Goal: Task Accomplishment & Management: Complete application form

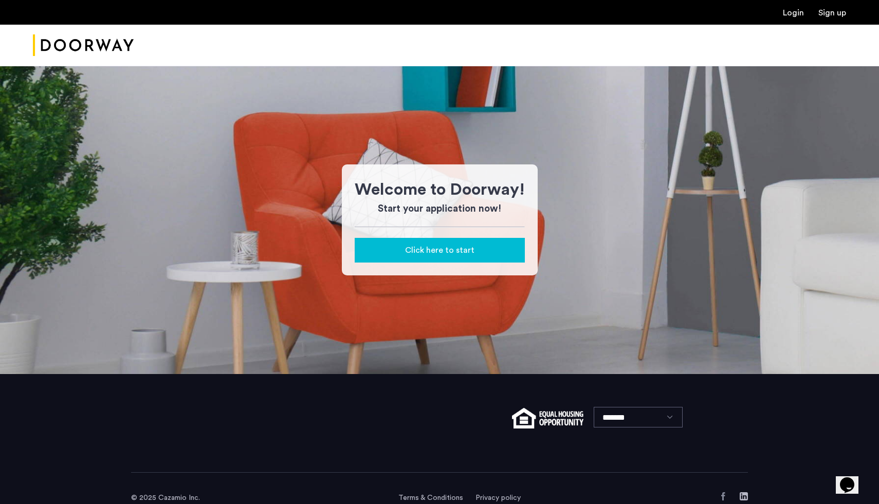
click at [439, 254] on span "Click here to start" at bounding box center [439, 250] width 69 height 12
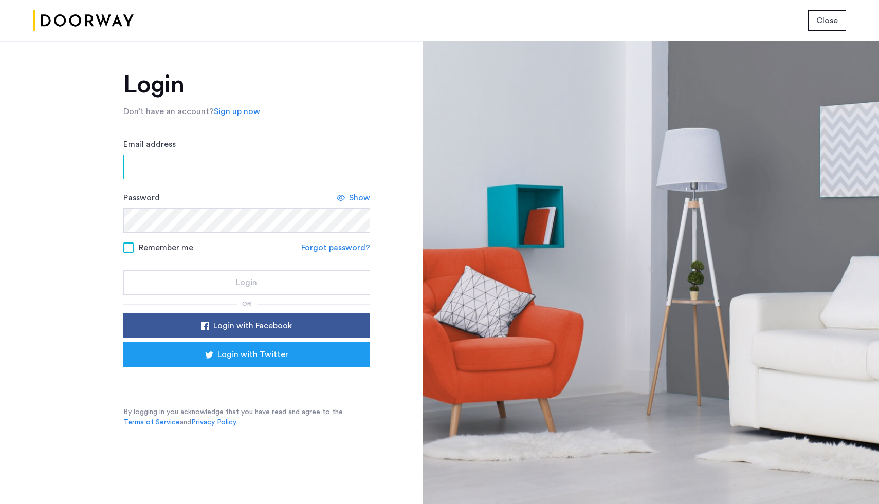
click at [263, 179] on input "Email address" at bounding box center [246, 167] width 247 height 25
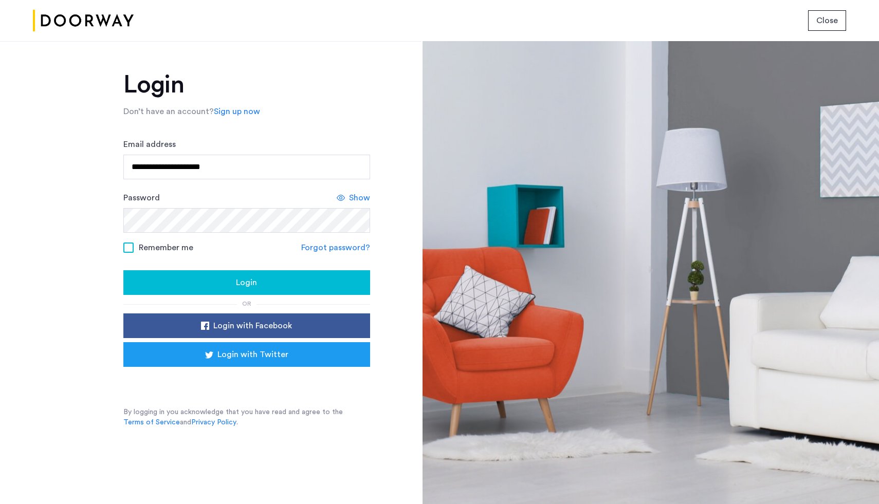
type input "**********"
click at [123, 270] on button "Login" at bounding box center [246, 282] width 247 height 25
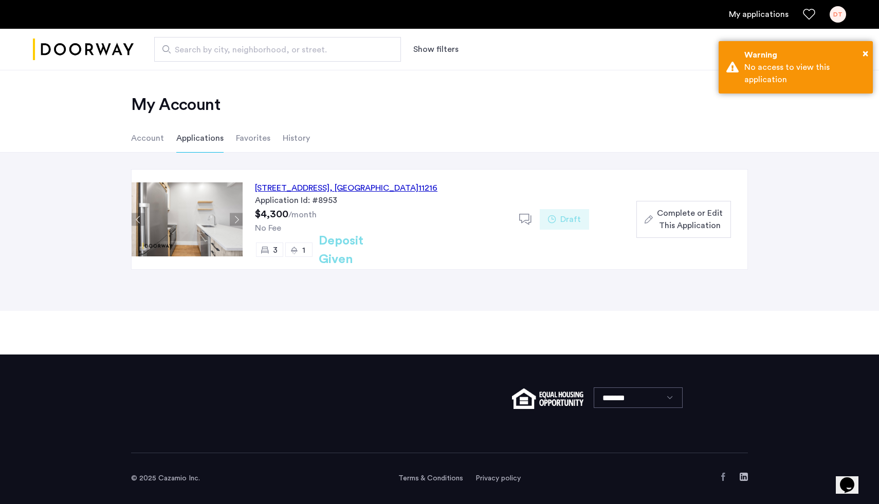
click at [405, 189] on div "692 Saint Marks Avenue, Unit 1B, Brooklyn , NY 11216" at bounding box center [346, 188] width 183 height 12
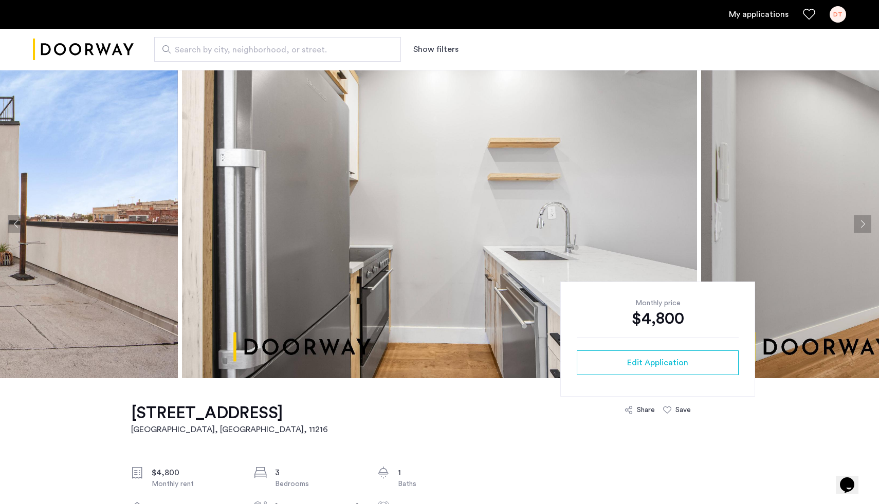
scroll to position [202, 0]
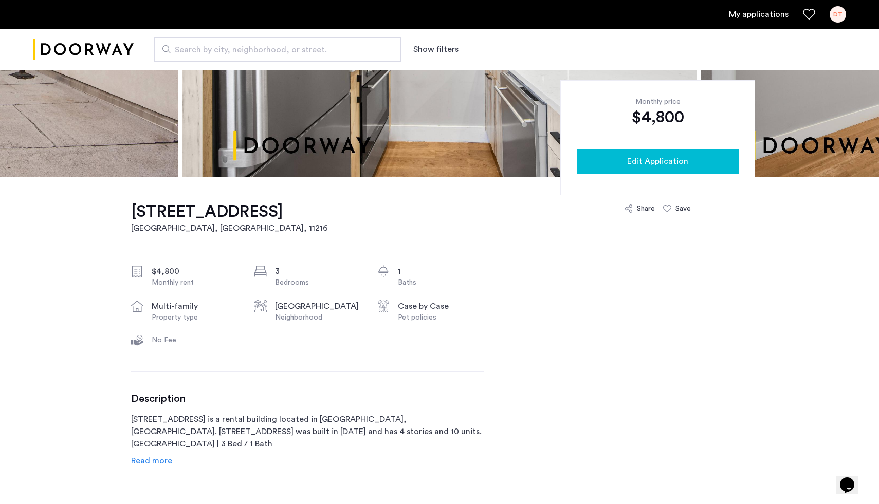
click at [654, 163] on span "Edit Application" at bounding box center [657, 161] width 61 height 12
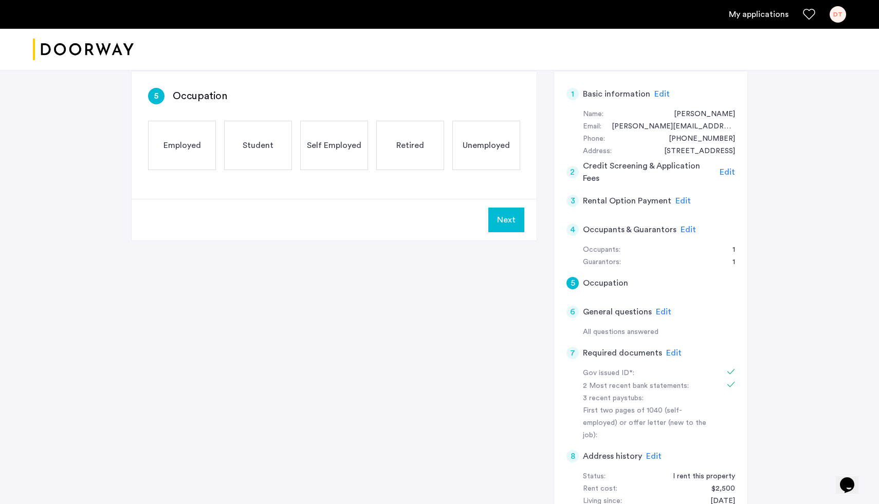
scroll to position [185, 0]
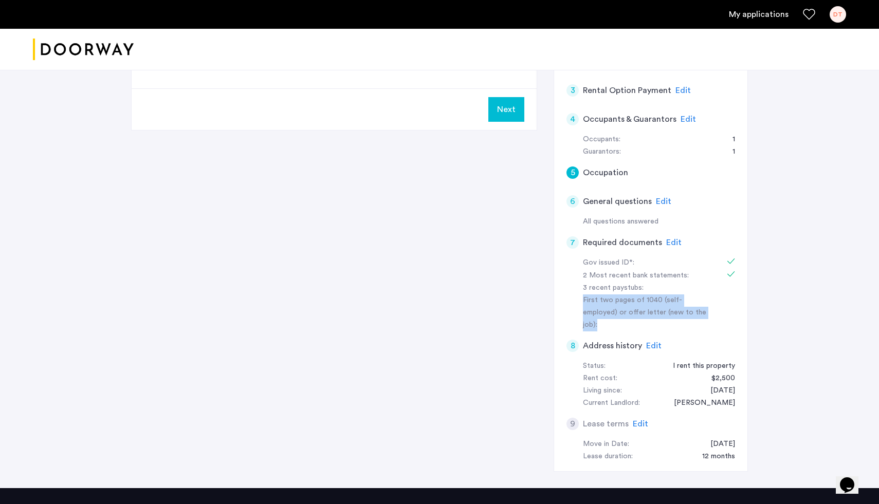
drag, startPoint x: 691, startPoint y: 316, endPoint x: 583, endPoint y: 298, distance: 109.6
click at [583, 298] on div "First two pages of 1040 (self-employed) or offer letter (new to the job):" at bounding box center [648, 313] width 130 height 37
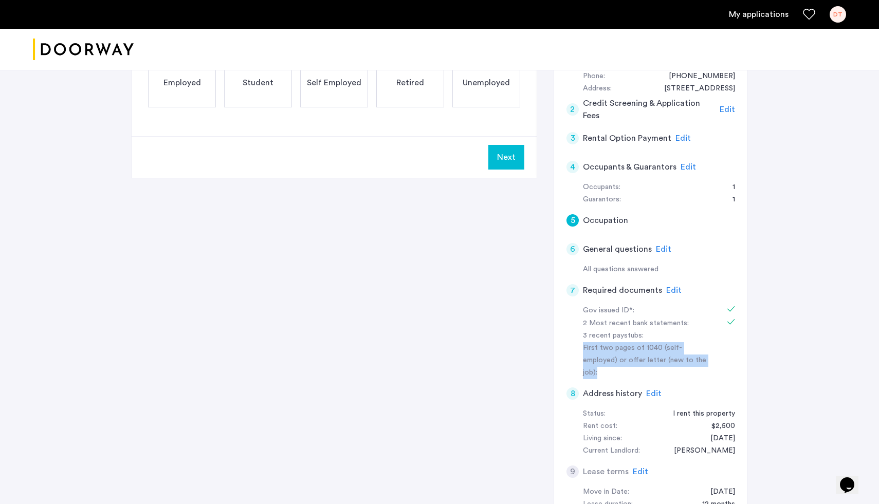
scroll to position [117, 0]
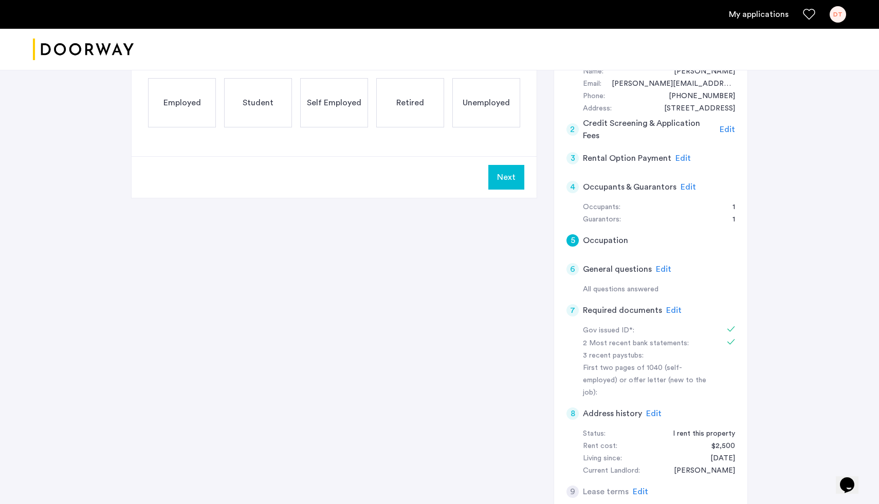
click at [692, 188] on span "Edit" at bounding box center [688, 187] width 15 height 8
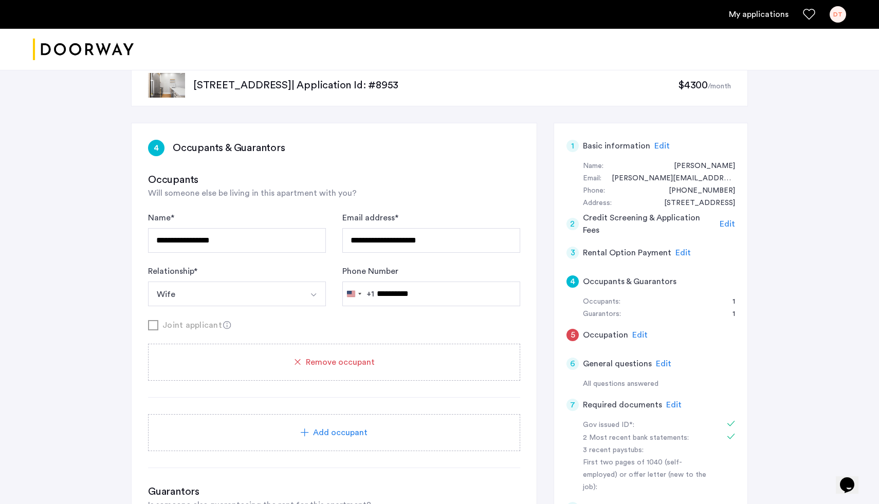
scroll to position [2, 0]
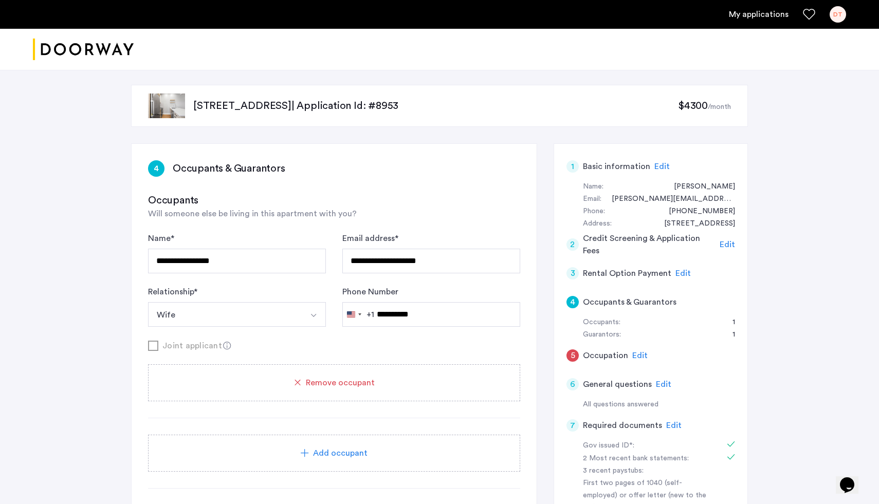
click at [659, 167] on span "Edit" at bounding box center [662, 167] width 15 height 8
